Goal: Navigation & Orientation: Find specific page/section

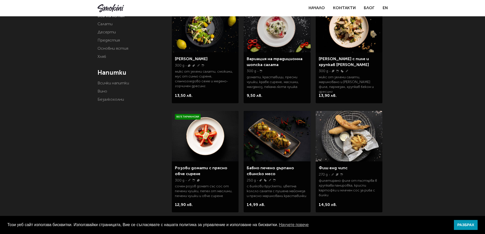
scroll to position [51, 0]
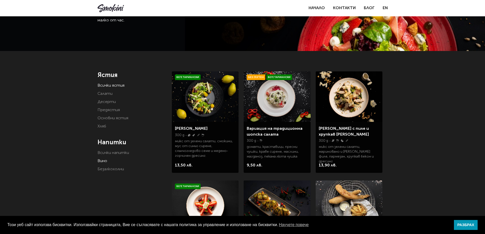
click at [103, 161] on link "Вино" at bounding box center [102, 161] width 10 height 4
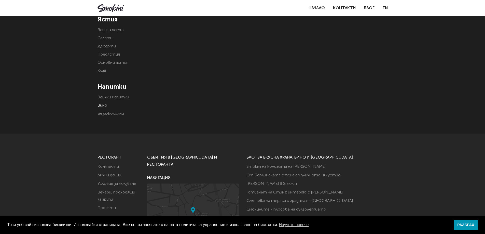
scroll to position [31, 0]
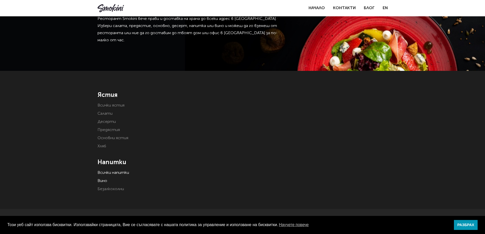
click at [116, 172] on link "Всички напитки" at bounding box center [113, 172] width 32 height 4
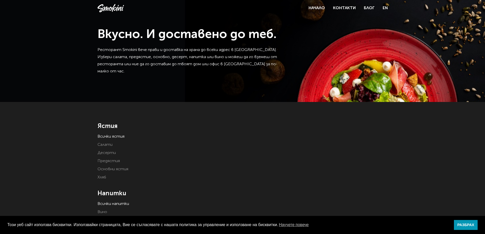
click at [114, 135] on link "Всички ястия" at bounding box center [110, 136] width 27 height 4
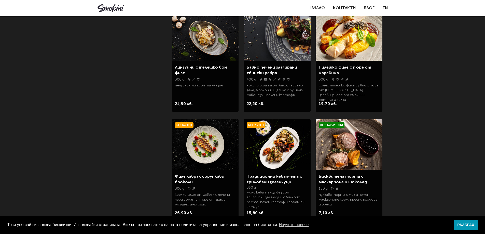
scroll to position [251, 0]
